Goal: Book appointment/travel/reservation

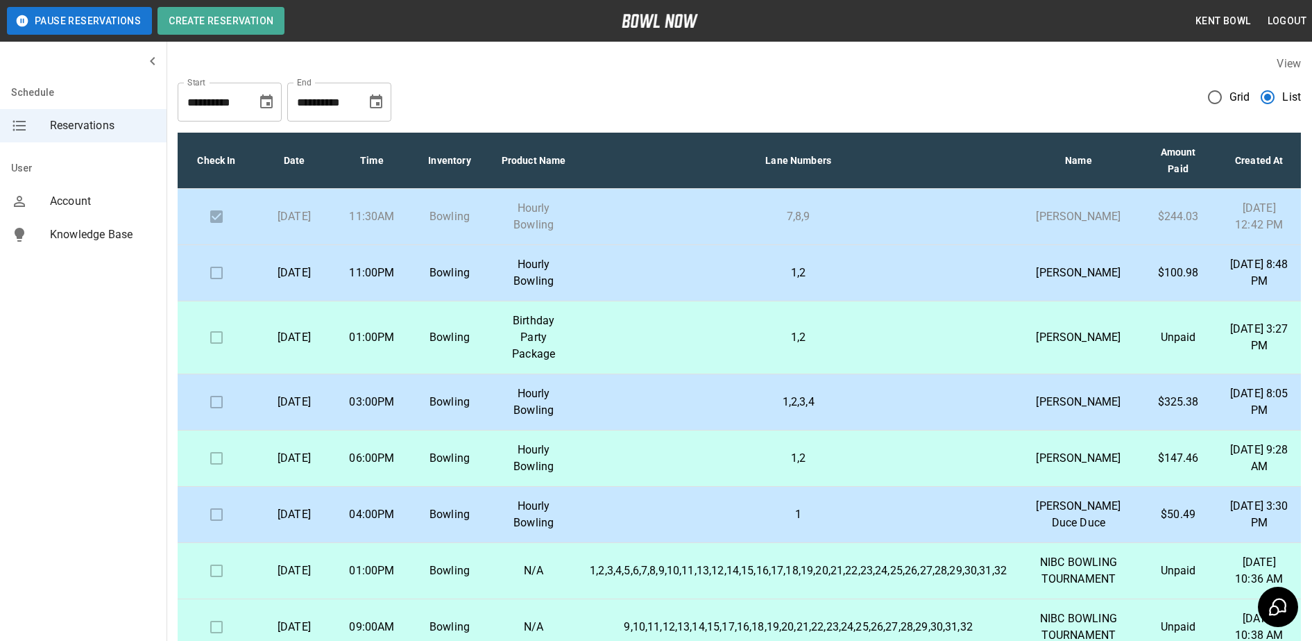
click at [356, 283] on td "11:00PM" at bounding box center [372, 273] width 78 height 56
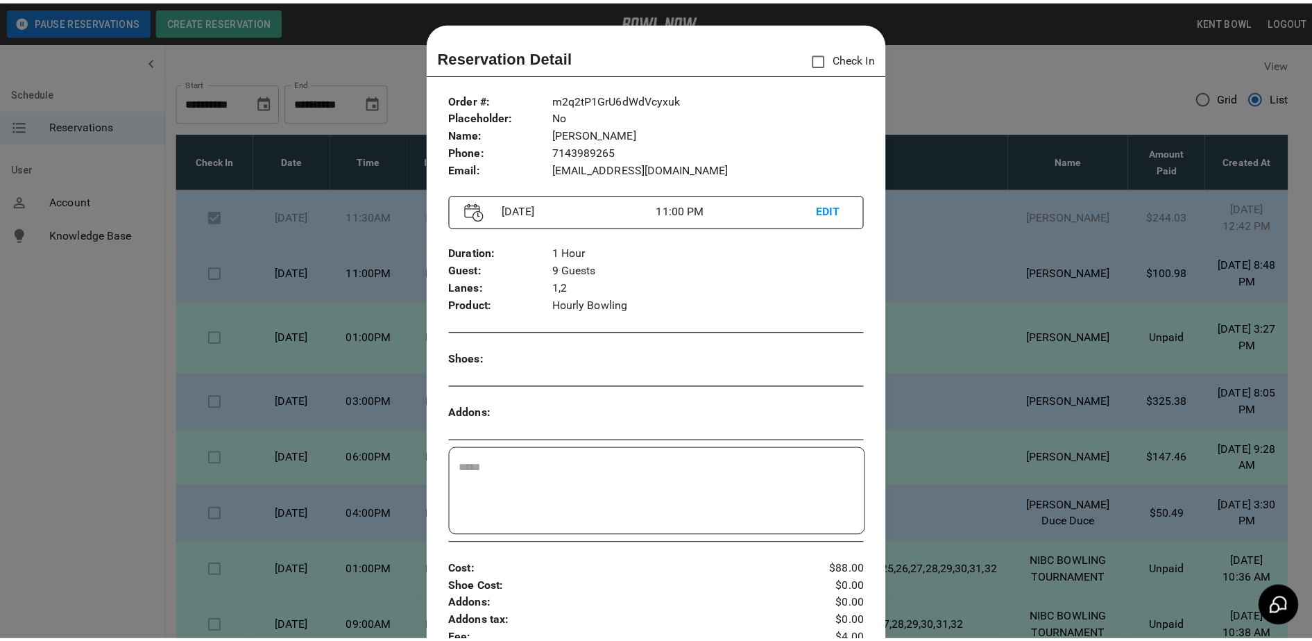
scroll to position [22, 0]
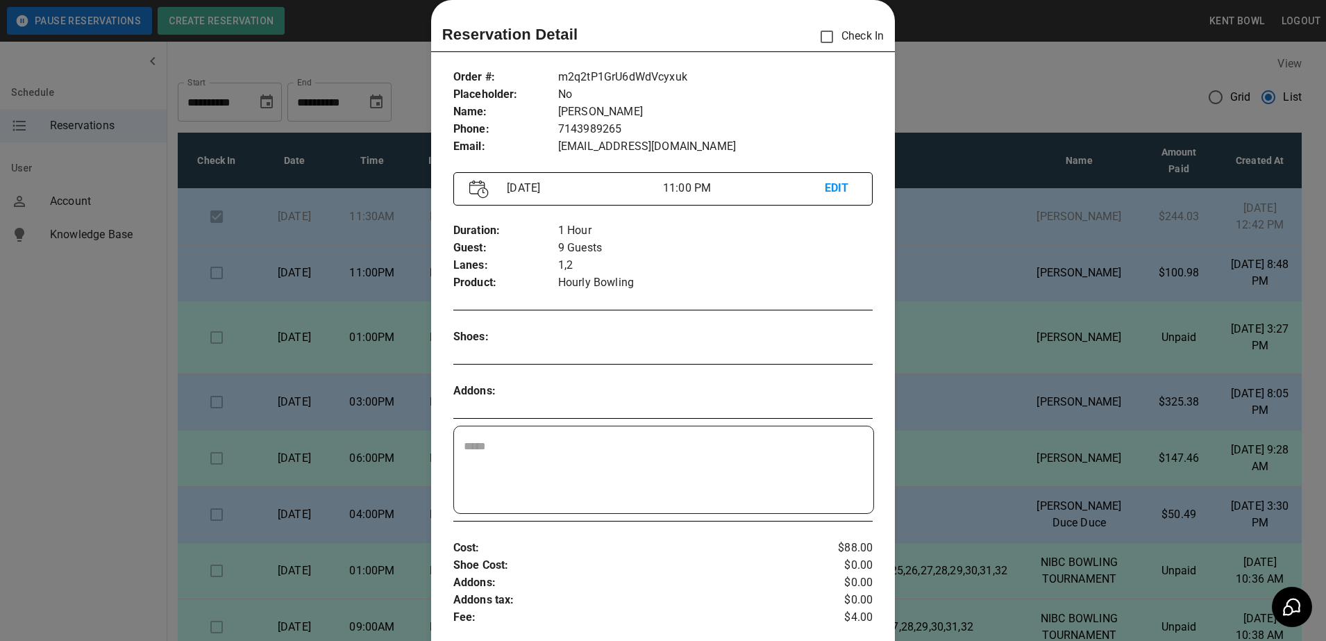
click at [82, 414] on div at bounding box center [663, 320] width 1326 height 641
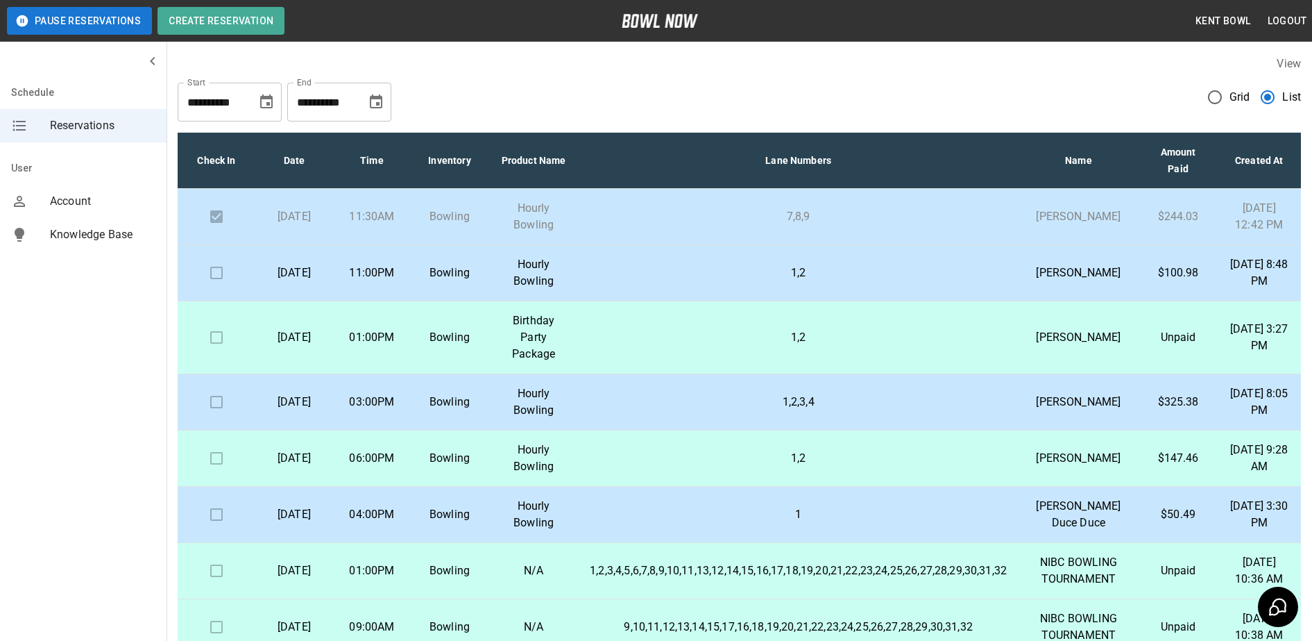
click at [606, 281] on p "1,2" at bounding box center [798, 272] width 417 height 17
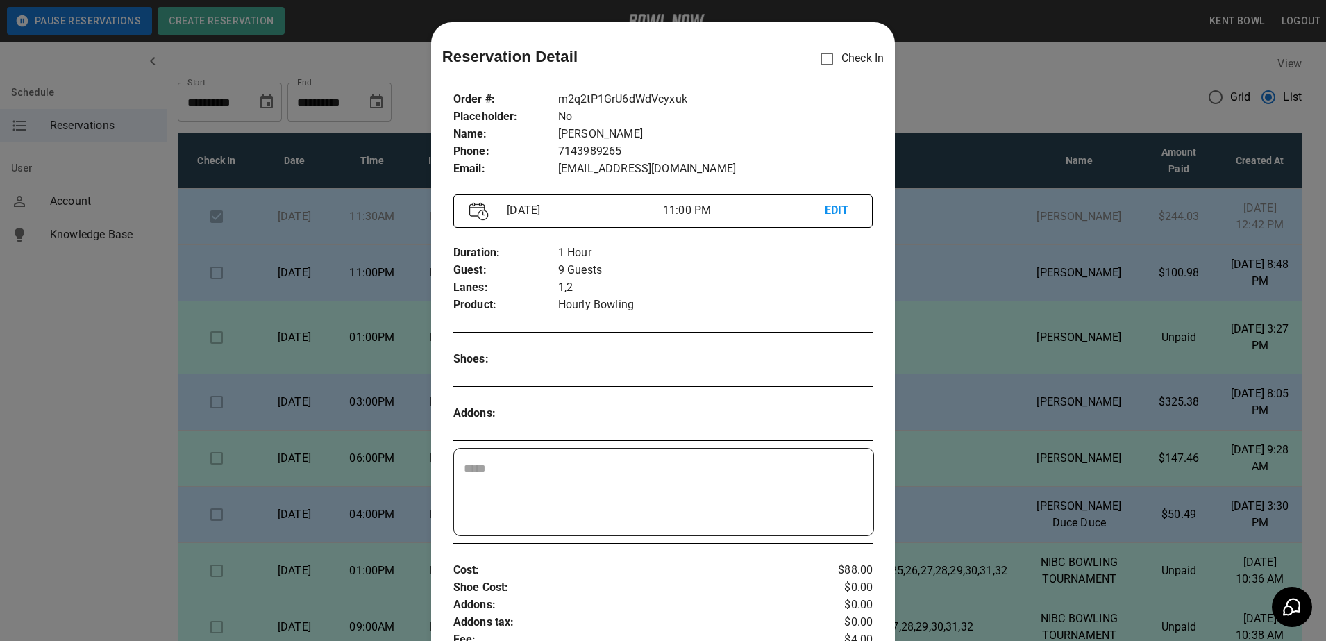
scroll to position [22, 0]
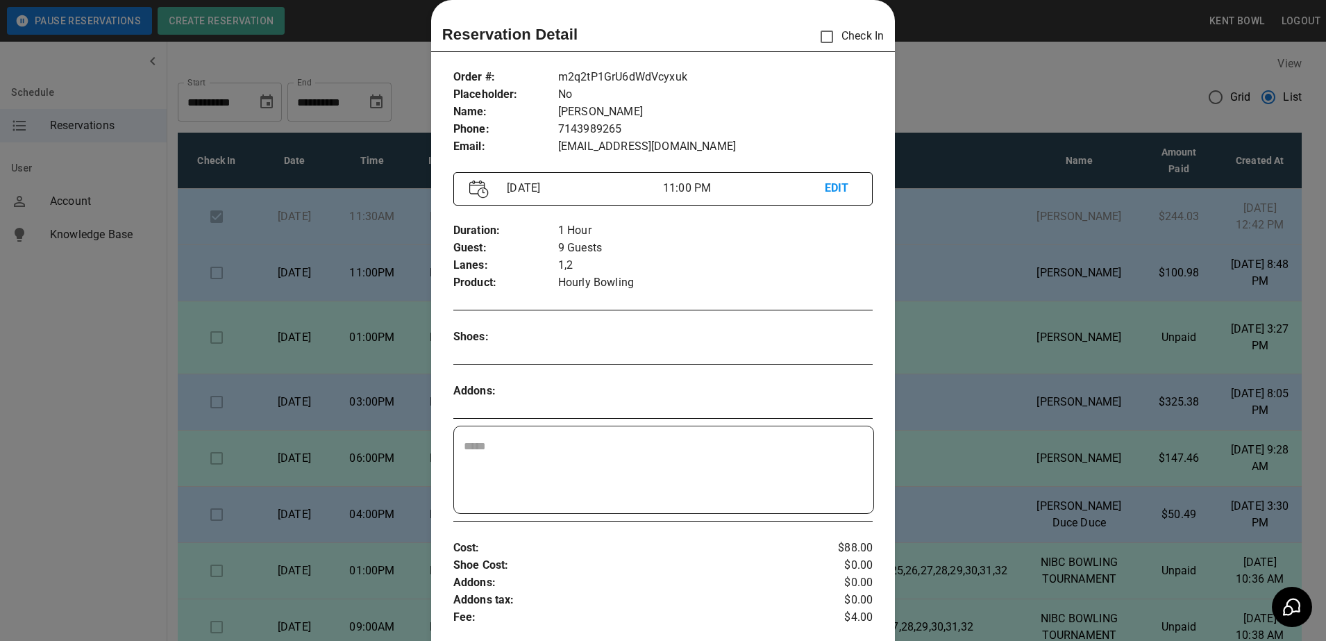
click at [85, 408] on div at bounding box center [663, 320] width 1326 height 641
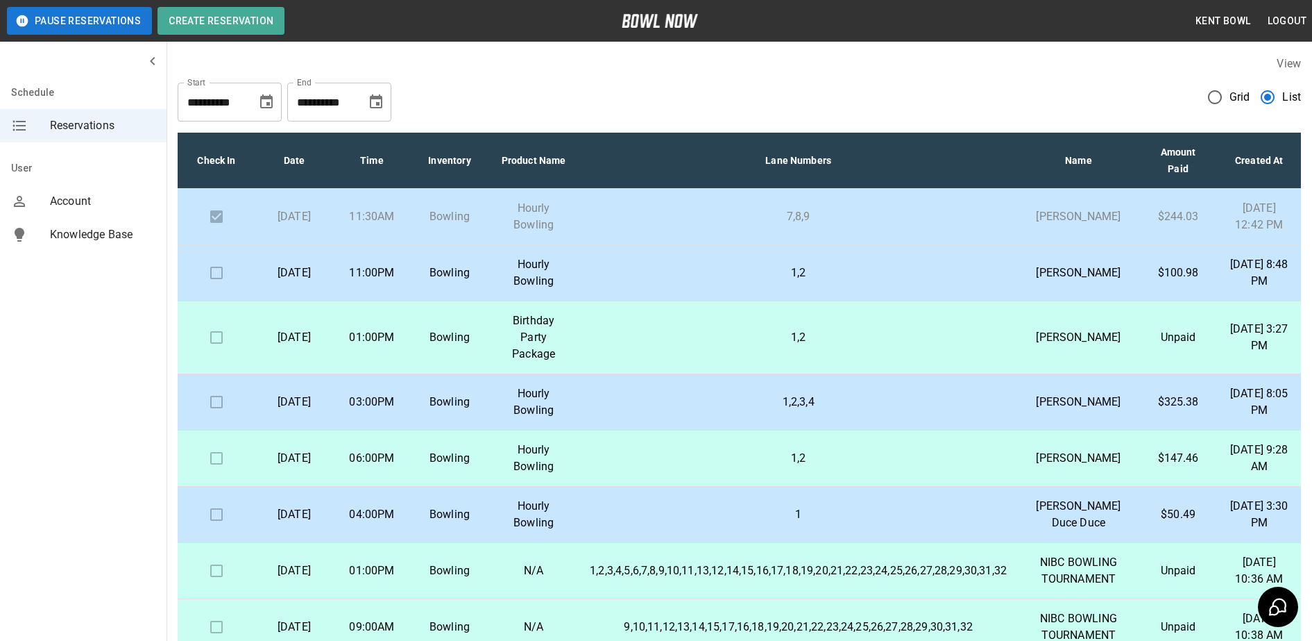
click at [294, 281] on p "[DATE]" at bounding box center [294, 272] width 56 height 17
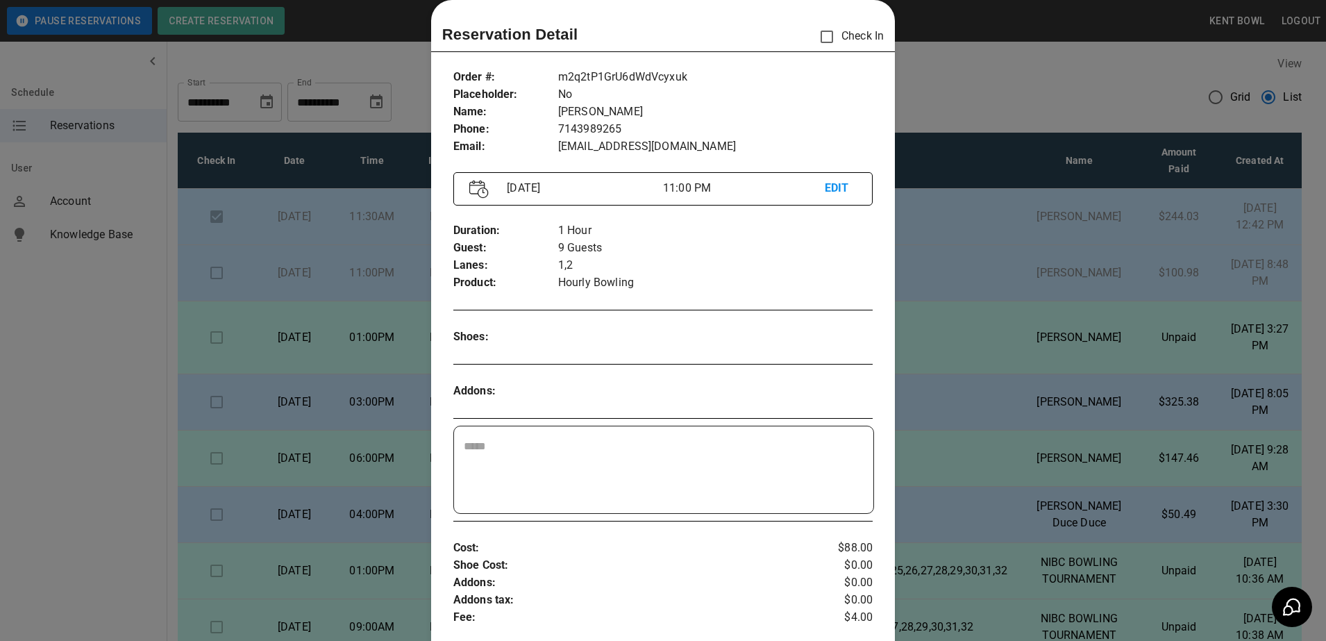
click at [294, 310] on div at bounding box center [663, 320] width 1326 height 641
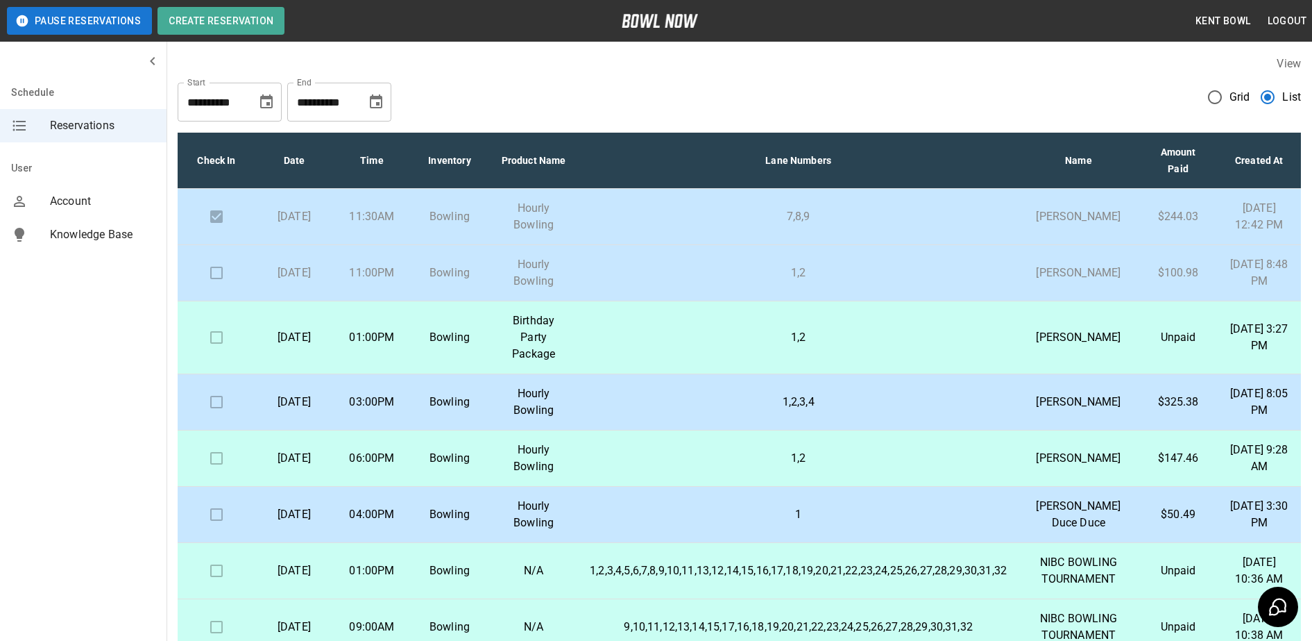
click at [294, 281] on p "[DATE]" at bounding box center [294, 272] width 56 height 17
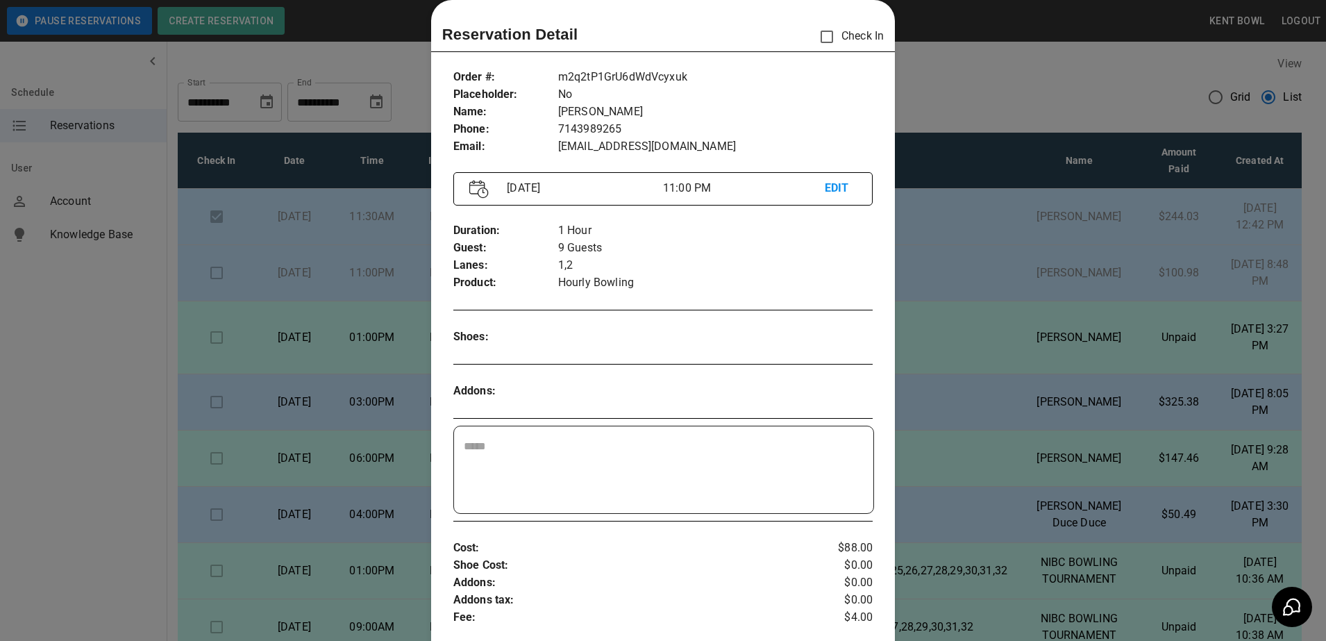
click at [55, 357] on div at bounding box center [663, 320] width 1326 height 641
